Goal: Navigation & Orientation: Find specific page/section

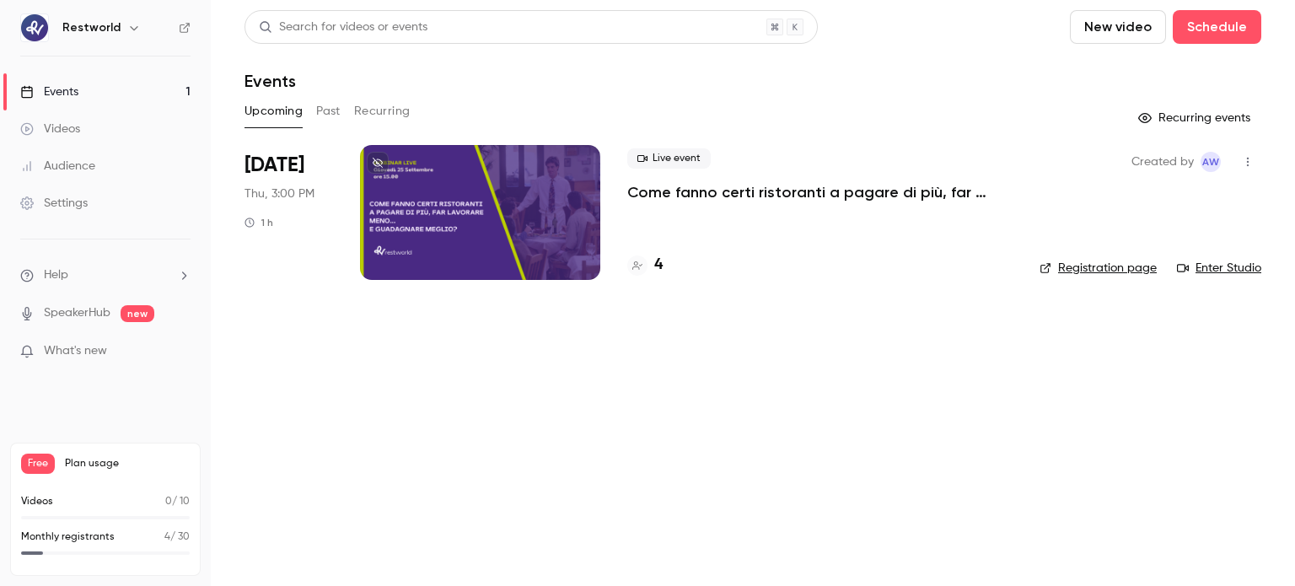
click at [464, 211] on div at bounding box center [480, 212] width 240 height 135
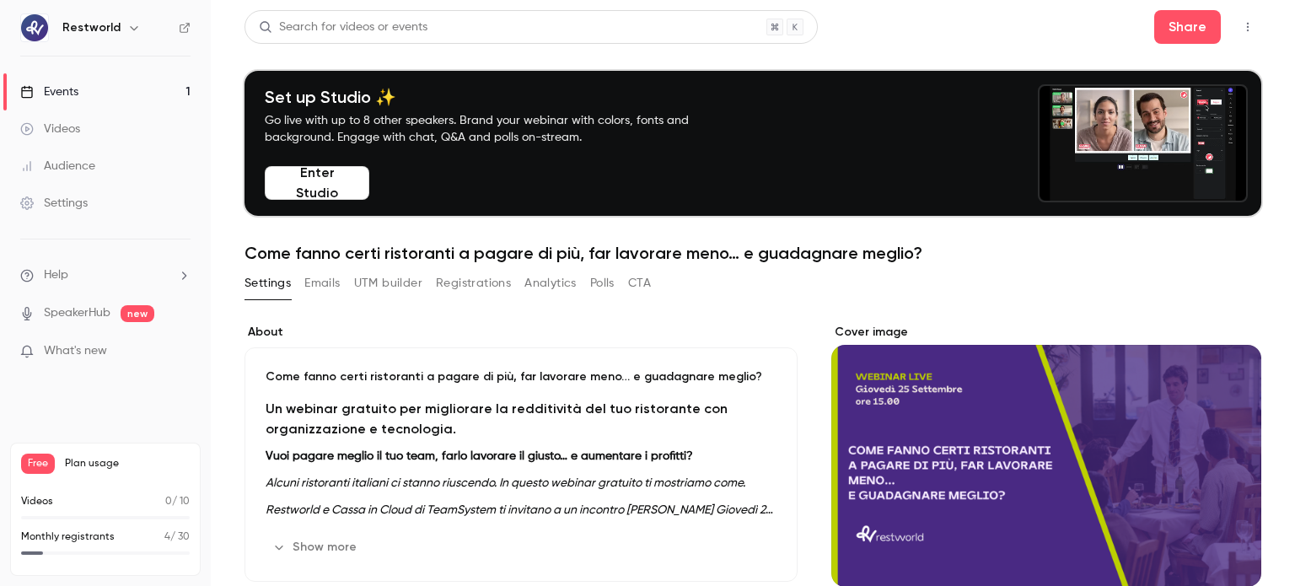
click at [644, 280] on button "CTA" at bounding box center [639, 283] width 23 height 27
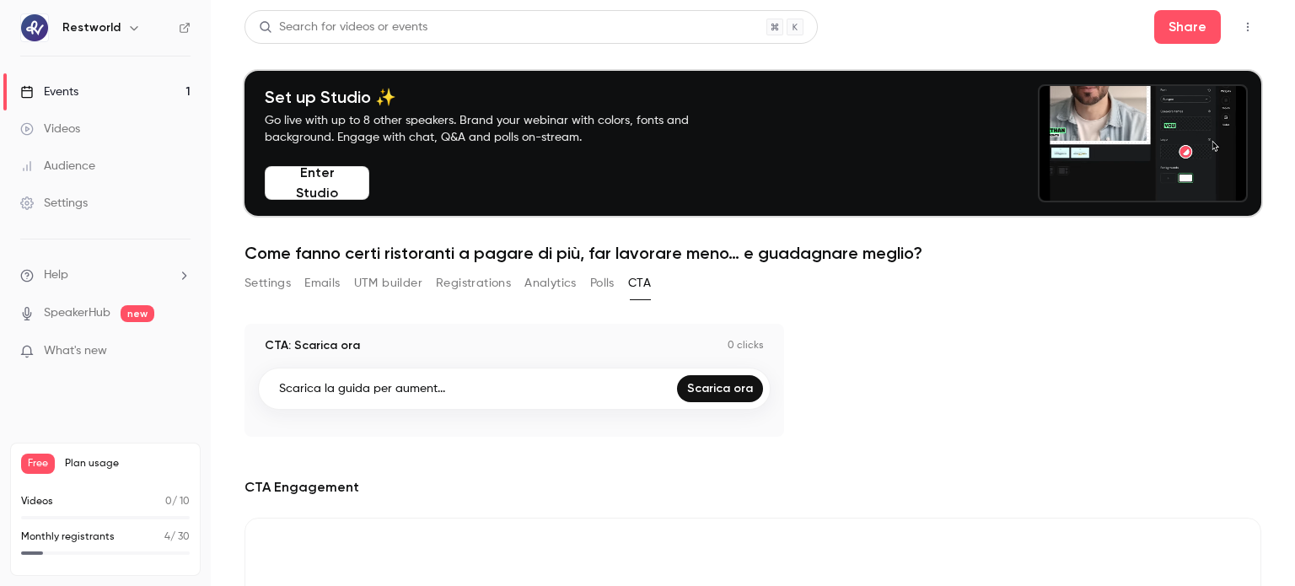
click at [1241, 30] on icon "button" at bounding box center [1247, 27] width 13 height 12
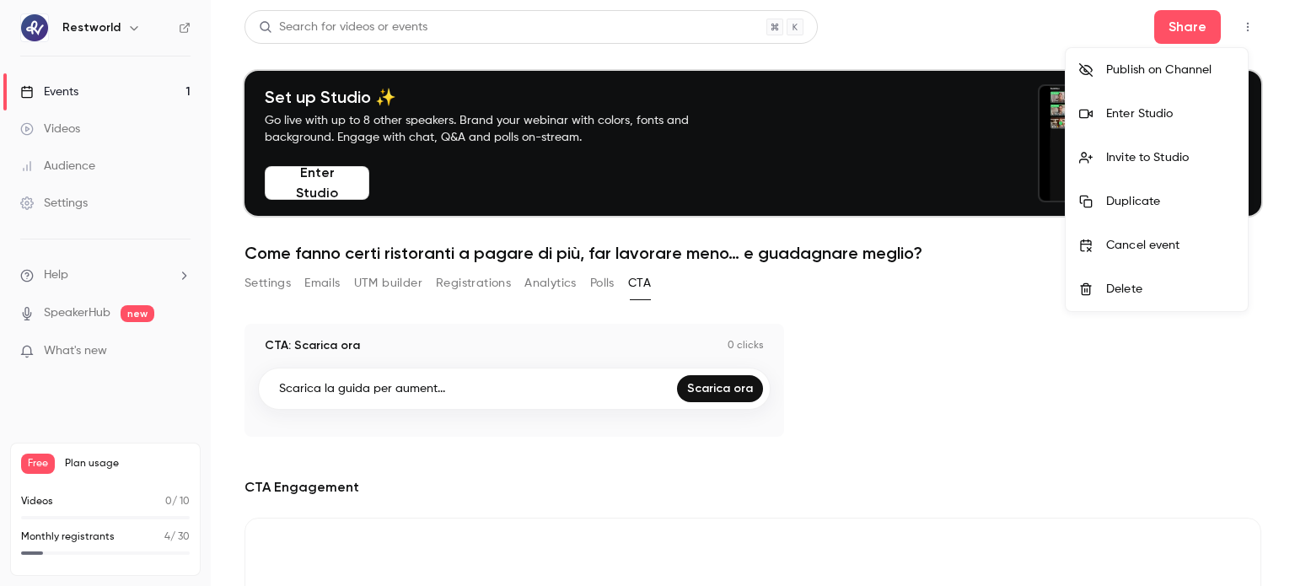
click at [1217, 119] on div "Enter Studio" at bounding box center [1170, 113] width 128 height 17
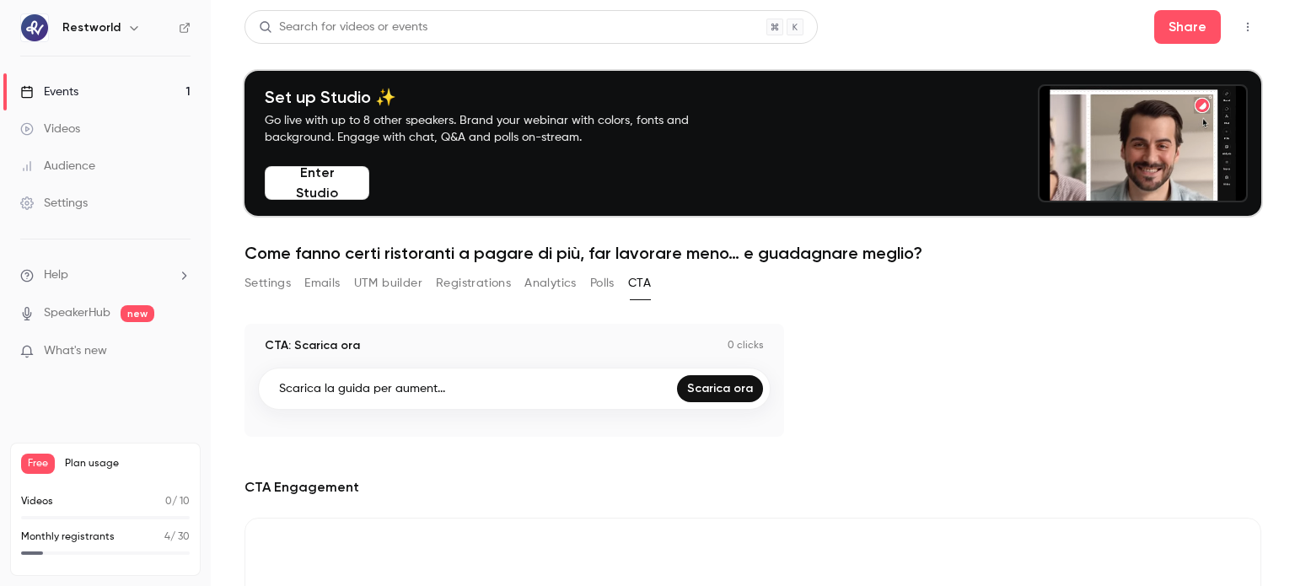
click at [573, 290] on button "Analytics" at bounding box center [550, 283] width 52 height 27
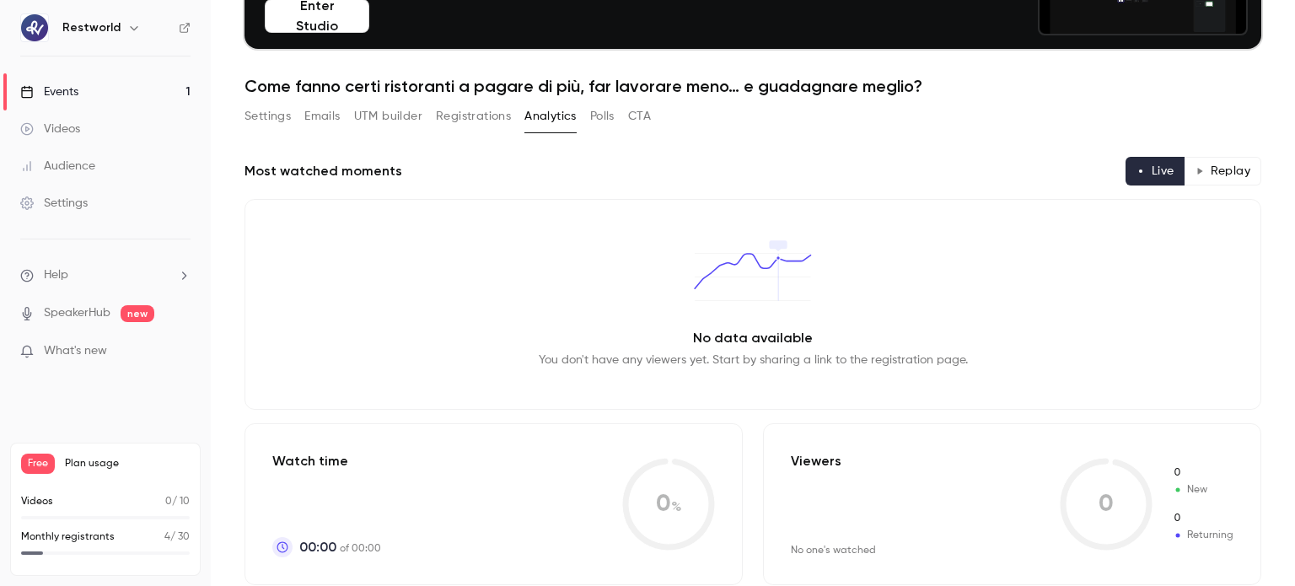
scroll to position [67, 0]
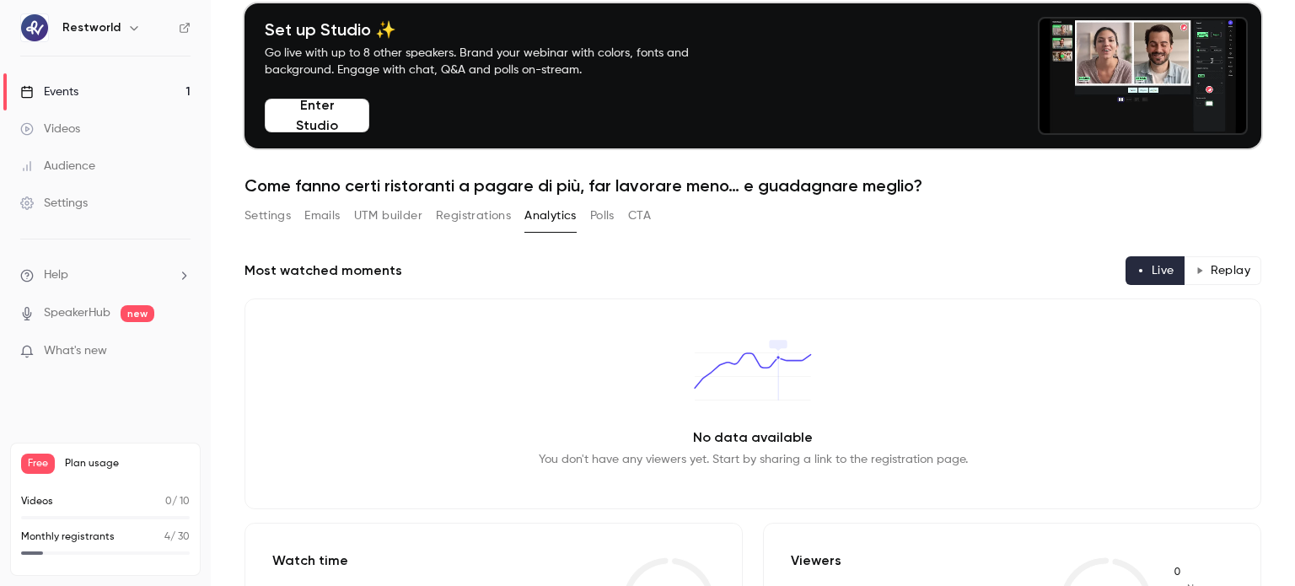
click at [601, 228] on button "Polls" at bounding box center [602, 215] width 24 height 27
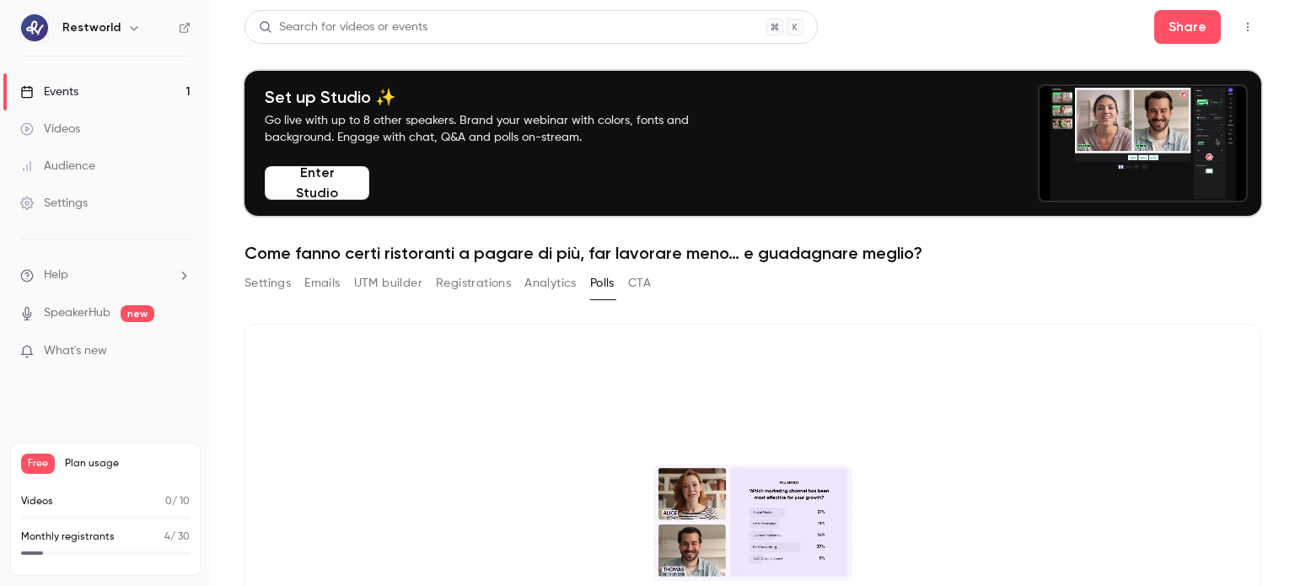
click at [486, 292] on button "Registrations" at bounding box center [473, 283] width 75 height 27
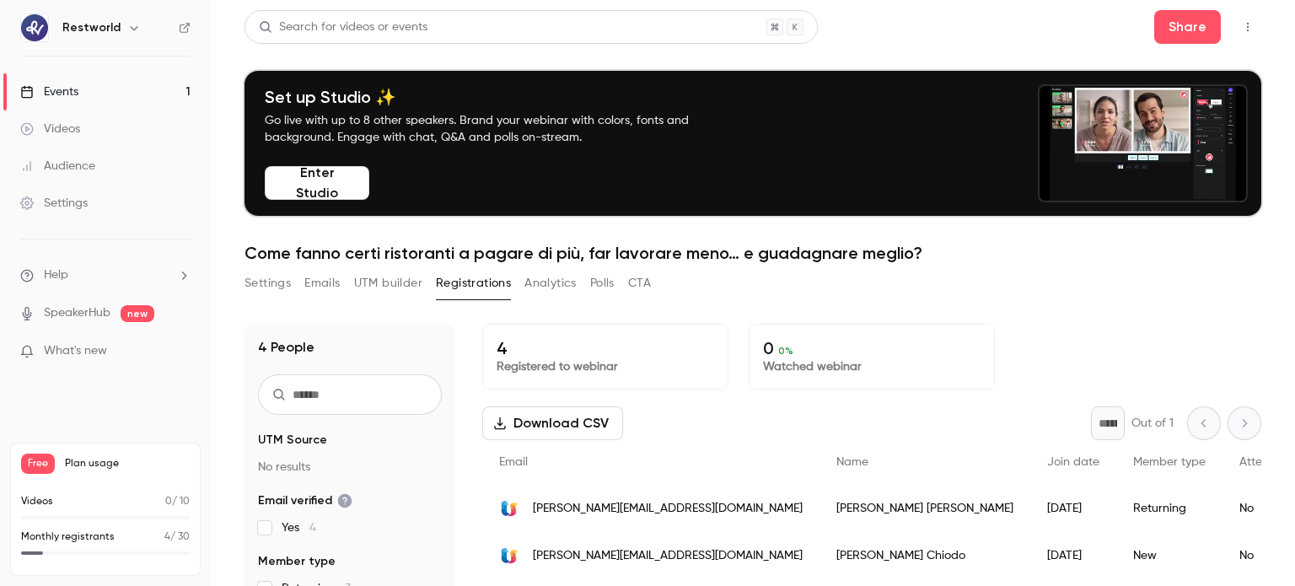
click at [385, 284] on button "UTM builder" at bounding box center [388, 283] width 68 height 27
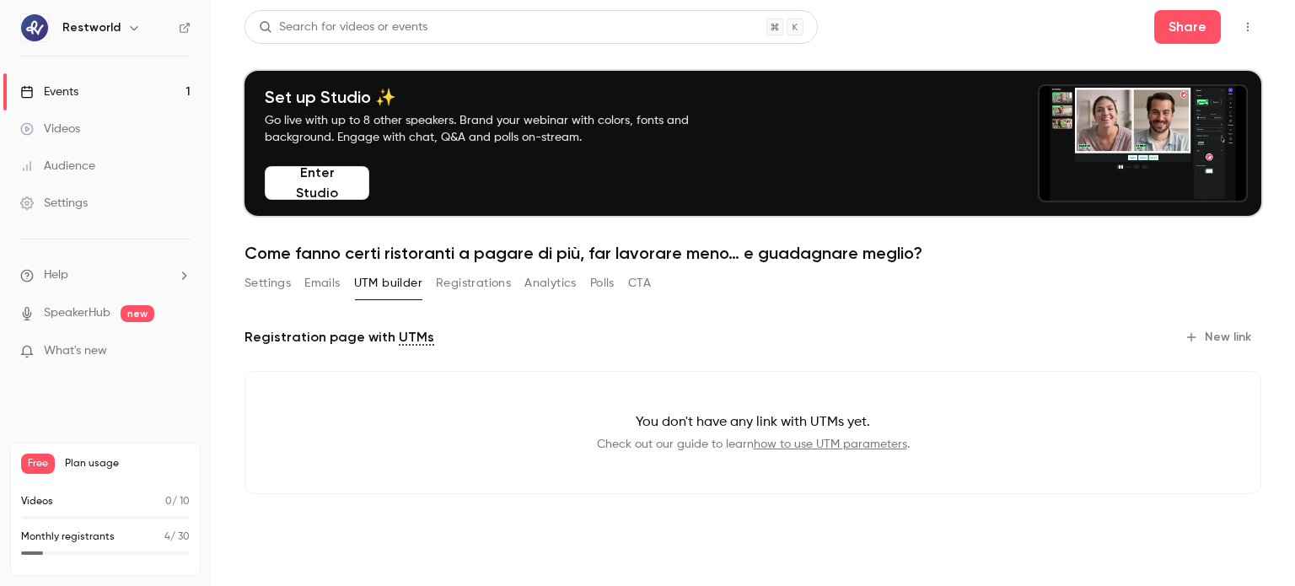
click at [339, 280] on button "Emails" at bounding box center [321, 283] width 35 height 27
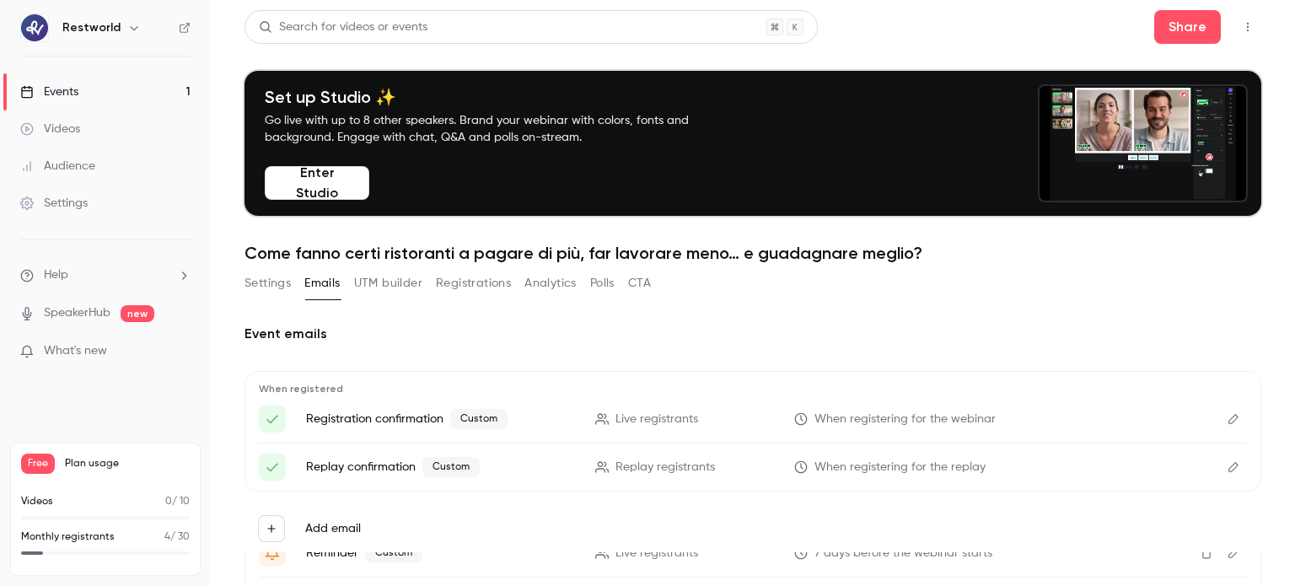
click at [266, 280] on button "Settings" at bounding box center [267, 283] width 46 height 27
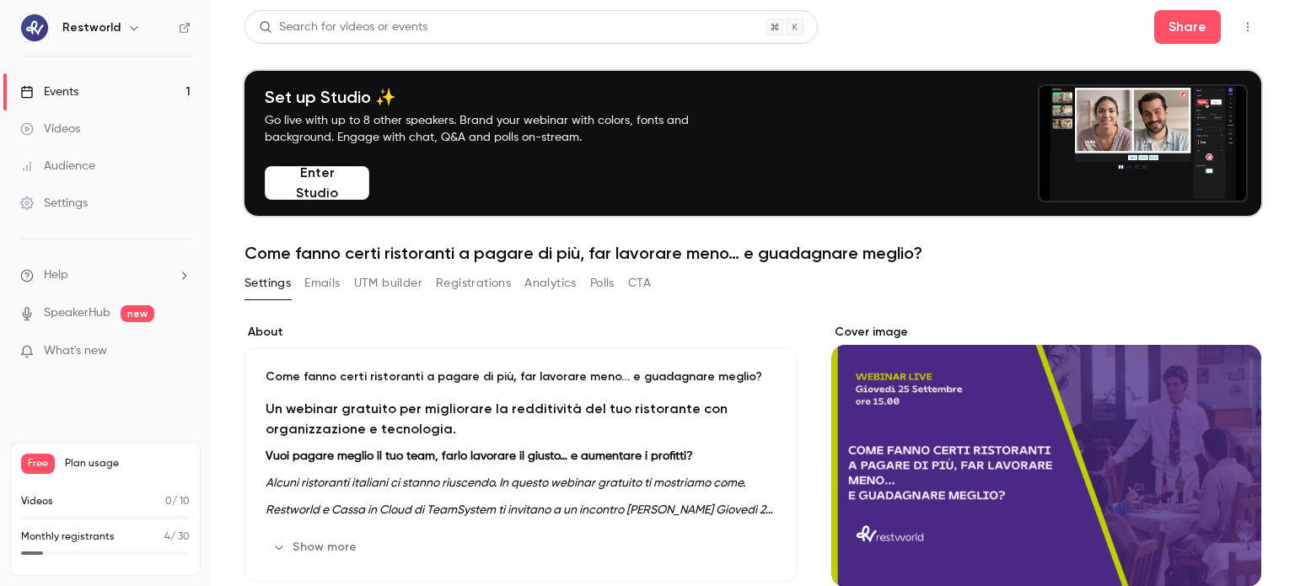
click at [645, 286] on button "CTA" at bounding box center [639, 283] width 23 height 27
